Goal: Obtain resource: Obtain resource

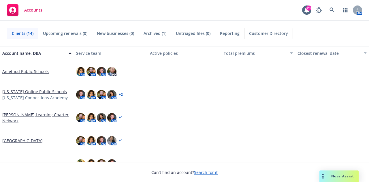
click at [25, 71] on link "Amethod Public Schools" at bounding box center [25, 71] width 46 height 6
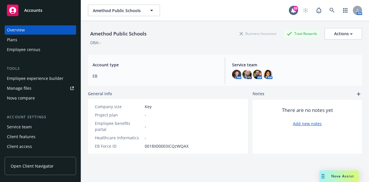
click at [24, 90] on div "Manage files" at bounding box center [19, 88] width 24 height 9
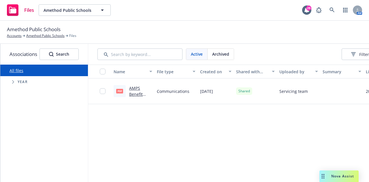
click at [18, 81] on span "Year" at bounding box center [23, 81] width 10 height 3
click at [13, 82] on icon "Tree Example" at bounding box center [13, 81] width 2 height 3
click at [21, 134] on icon "Tree Example" at bounding box center [20, 133] width 2 height 3
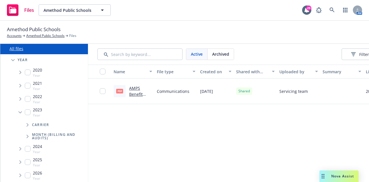
click at [27, 123] on icon "Tree Example" at bounding box center [28, 124] width 2 height 3
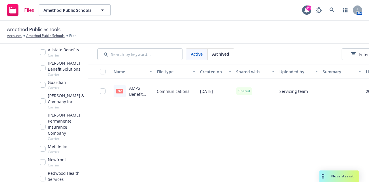
scroll to position [112, 0]
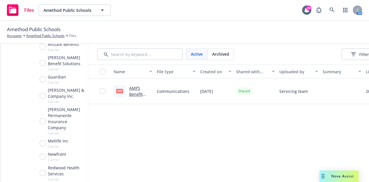
click at [63, 112] on span "Kaiser Permanente Insurance Company" at bounding box center [67, 118] width 38 height 24
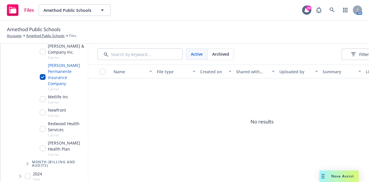
scroll to position [170, 0]
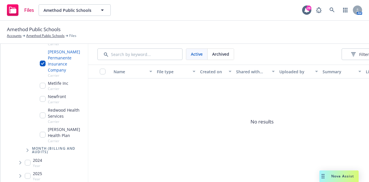
click at [21, 161] on icon "Tree Example" at bounding box center [20, 162] width 2 height 3
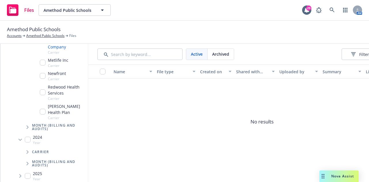
click at [29, 147] on span "Tree Example" at bounding box center [27, 151] width 9 height 9
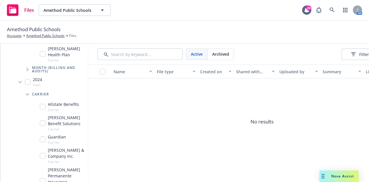
click at [44, 178] on input "Tree Example" at bounding box center [43, 181] width 6 height 6
checkbox input "true"
